Goal: Task Accomplishment & Management: Use online tool/utility

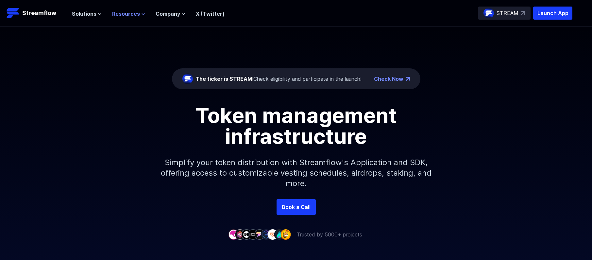
click at [141, 15] on icon at bounding box center [143, 14] width 4 height 4
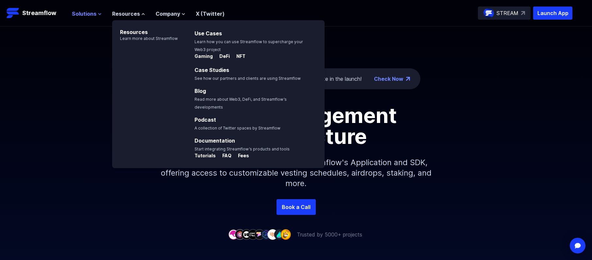
click at [98, 13] on icon at bounding box center [100, 14] width 4 height 4
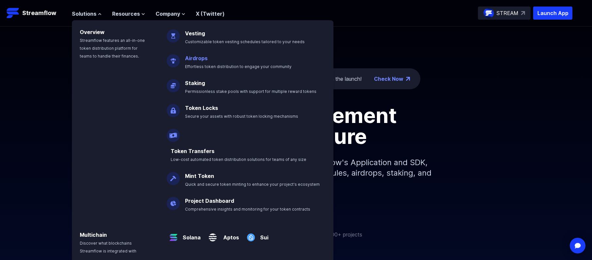
click at [200, 58] on link "Airdrops" at bounding box center [196, 58] width 23 height 7
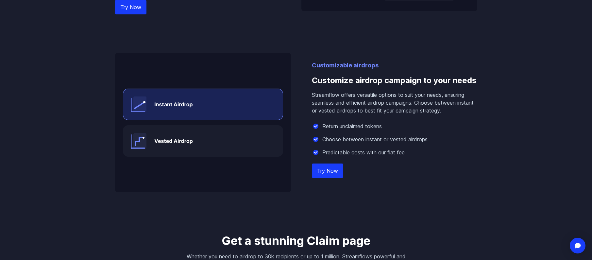
scroll to position [673, 0]
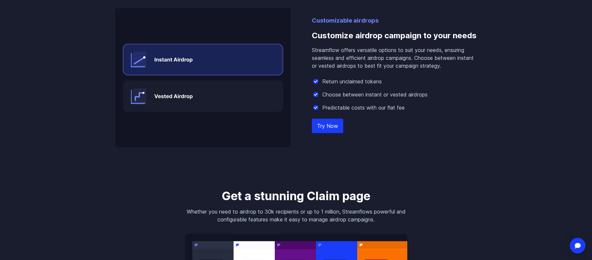
click at [327, 128] on link "Try Now" at bounding box center [327, 126] width 31 height 14
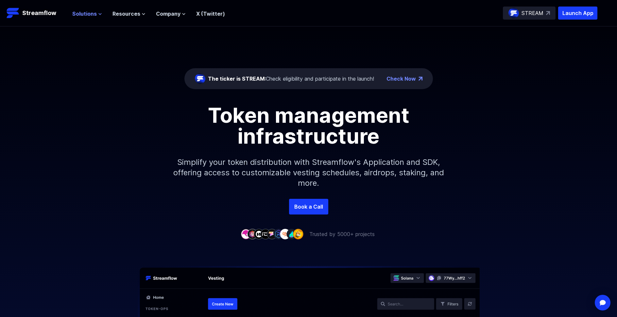
click at [98, 14] on icon at bounding box center [100, 14] width 4 height 4
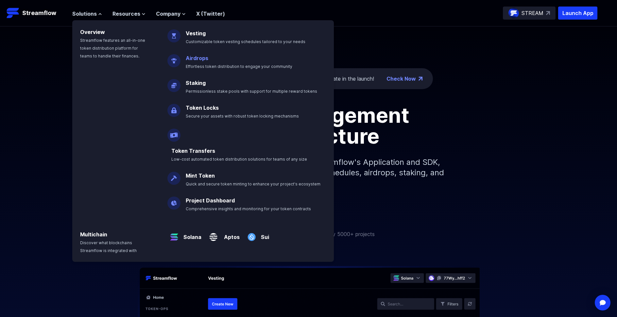
click at [202, 56] on link "Airdrops" at bounding box center [197, 58] width 23 height 7
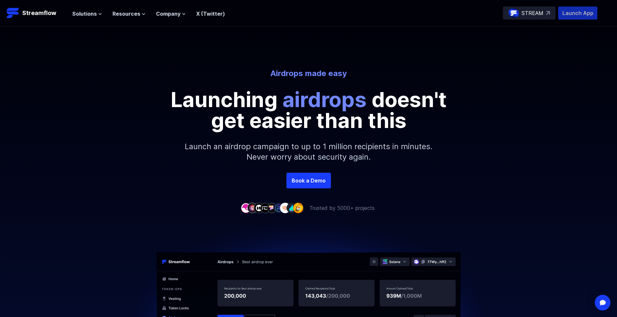
click at [574, 14] on p "Launch App" at bounding box center [577, 13] width 39 height 13
